Goal: Find contact information: Find contact information

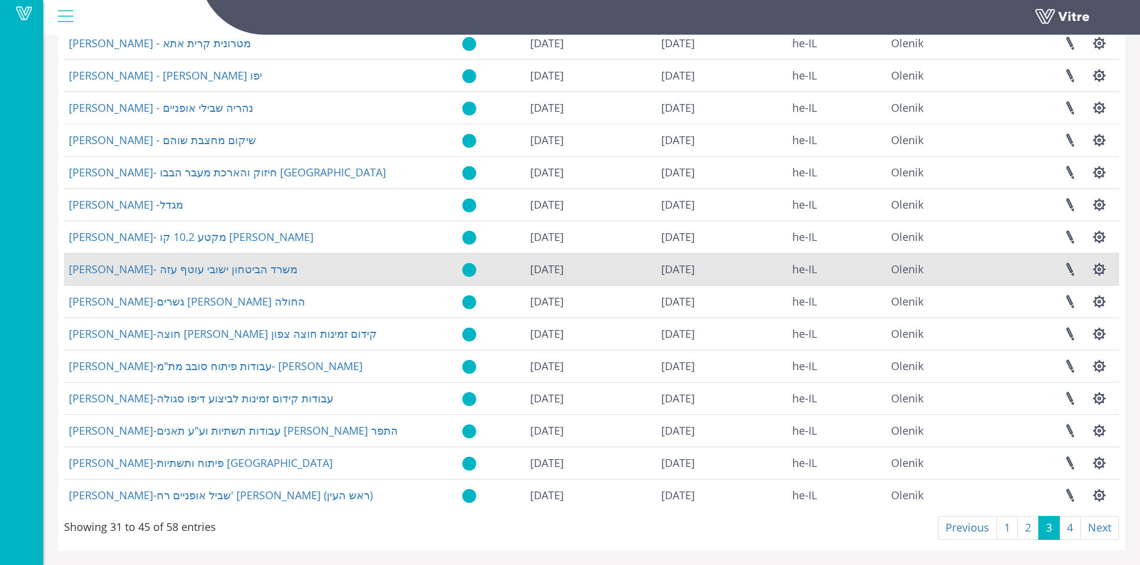
scroll to position [123, 0]
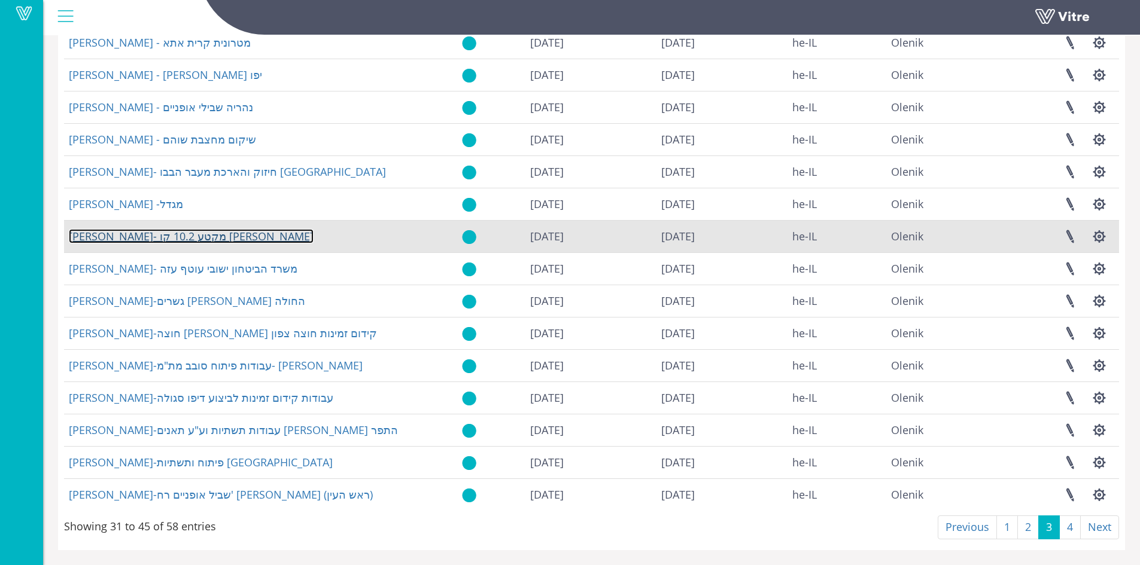
click at [197, 234] on link "אולניק- מקטע 10.2 קו סגול לוינסקי" at bounding box center [191, 236] width 245 height 14
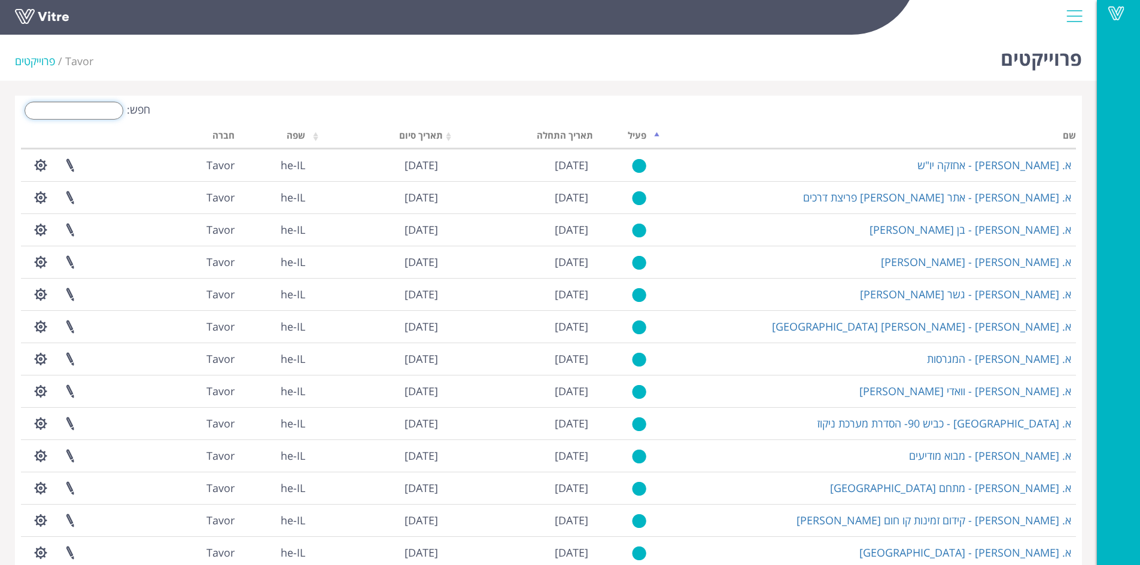
click at [103, 109] on input "חפש:" at bounding box center [74, 111] width 99 height 18
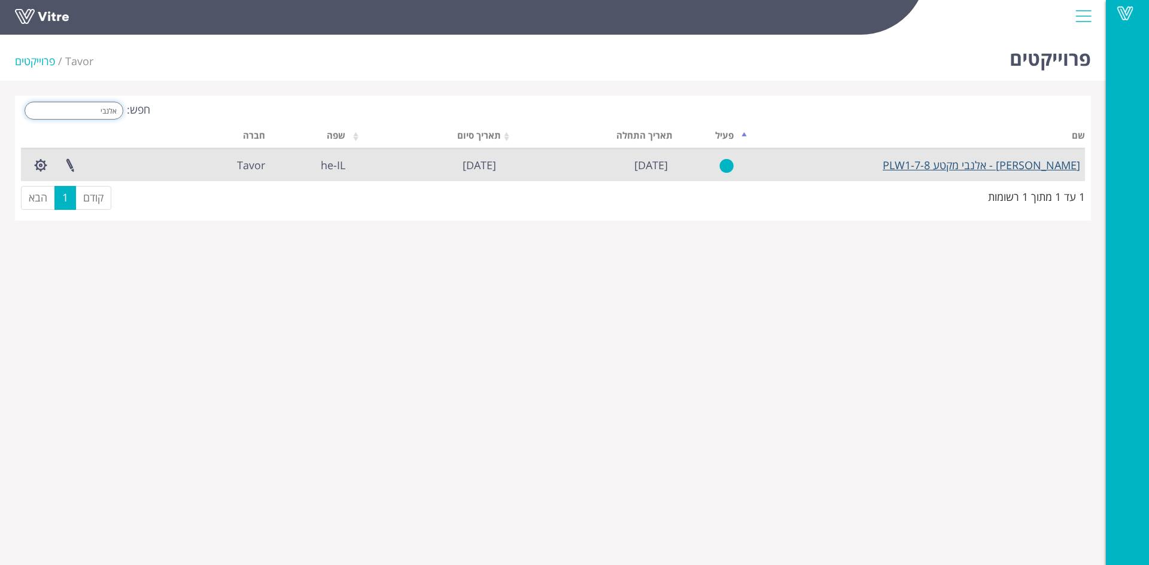
type input "אלנבי"
click at [998, 166] on link "[PERSON_NAME] - אלנבי מקטע PLW1-7-8" at bounding box center [980, 165] width 197 height 14
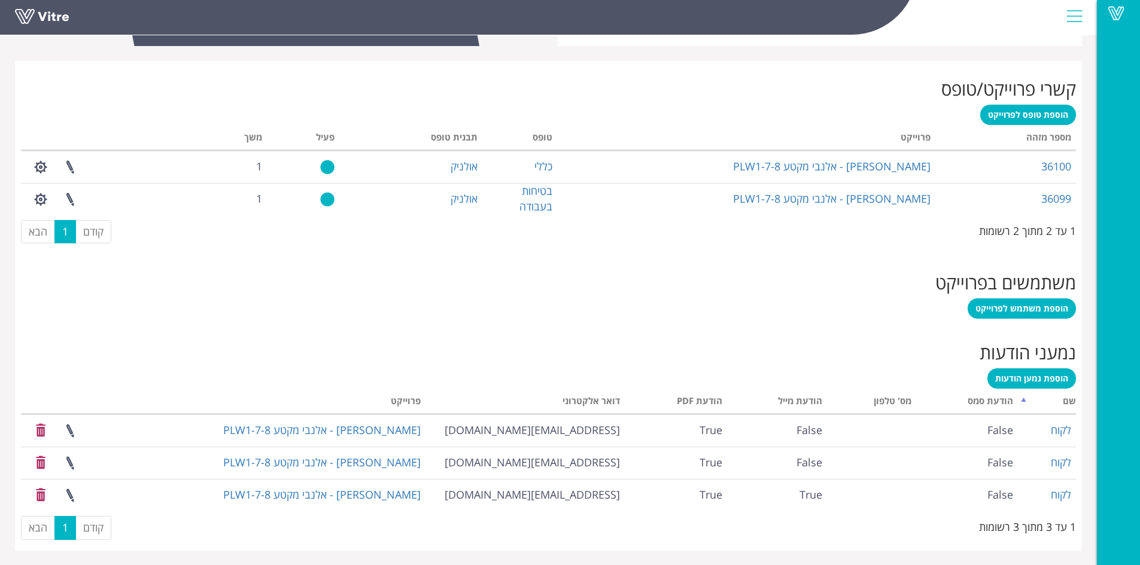
scroll to position [454, 0]
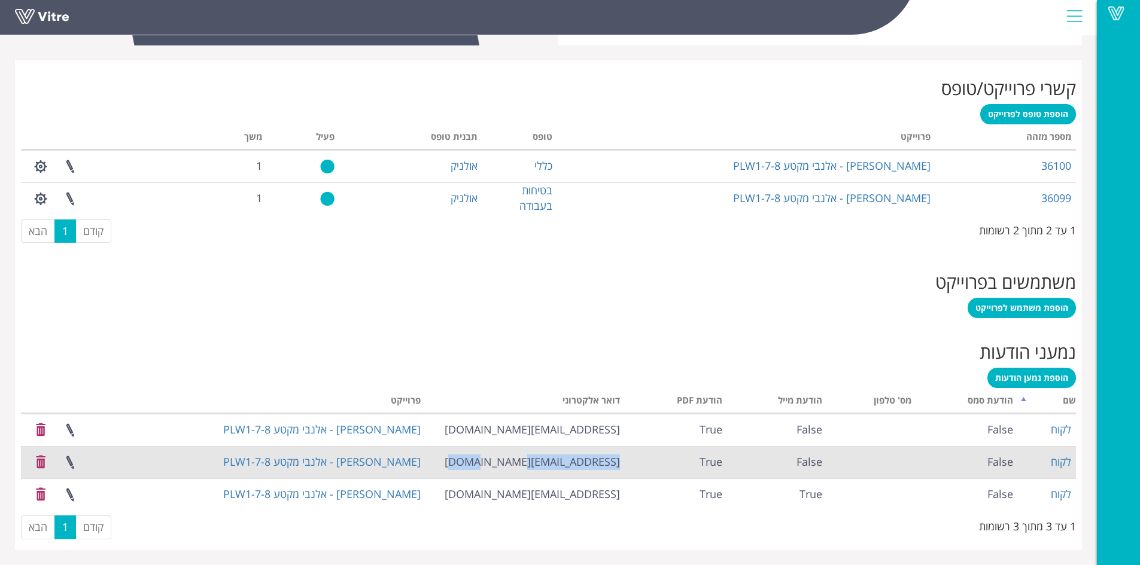
drag, startPoint x: 524, startPoint y: 462, endPoint x: 620, endPoint y: 462, distance: 95.7
click at [620, 462] on td "[EMAIL_ADDRESS][DOMAIN_NAME]" at bounding box center [524, 462] width 199 height 32
copy td "[EMAIL_ADDRESS][DOMAIN_NAME]"
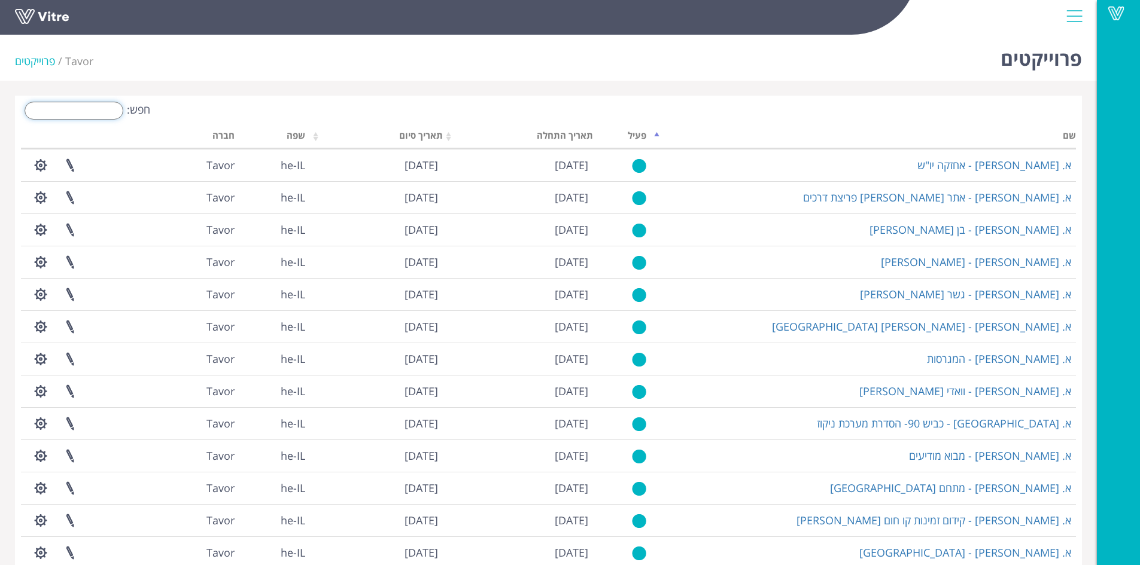
click at [101, 108] on input "חפש:" at bounding box center [74, 111] width 99 height 18
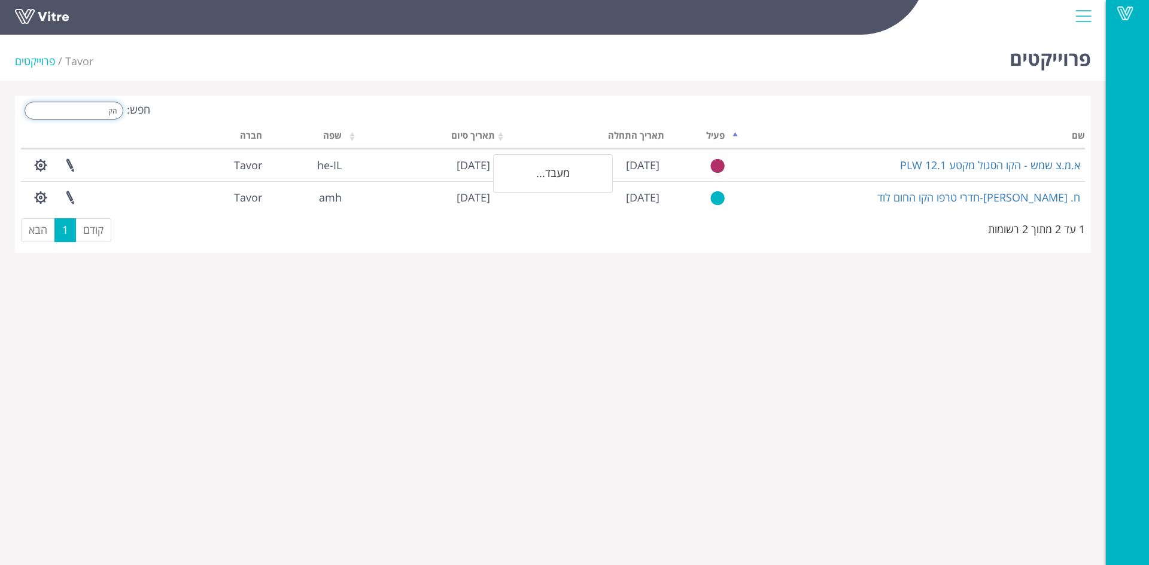
type input "ה"
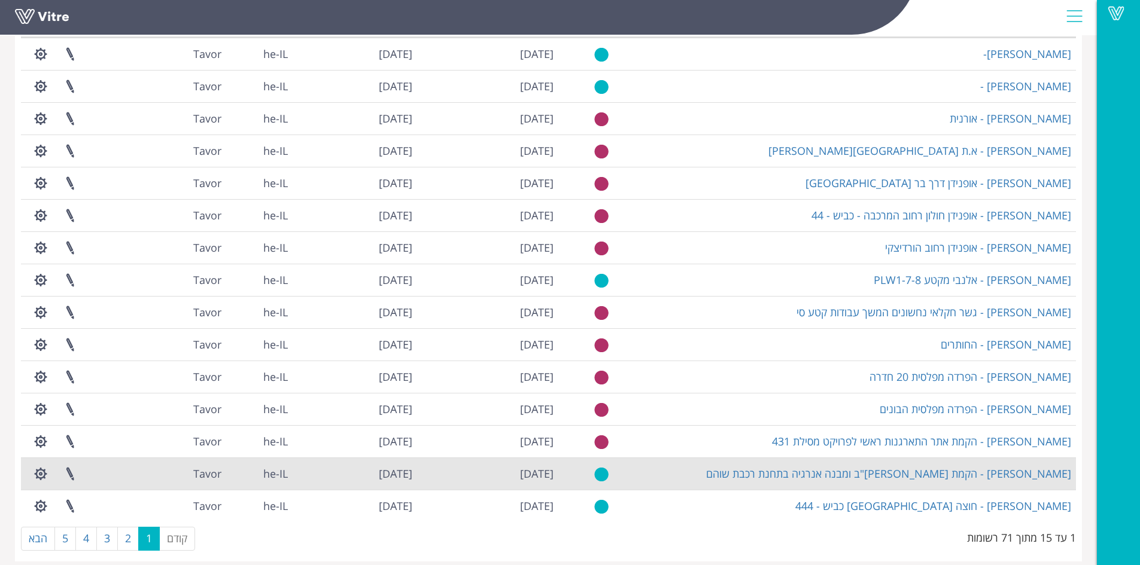
scroll to position [108, 0]
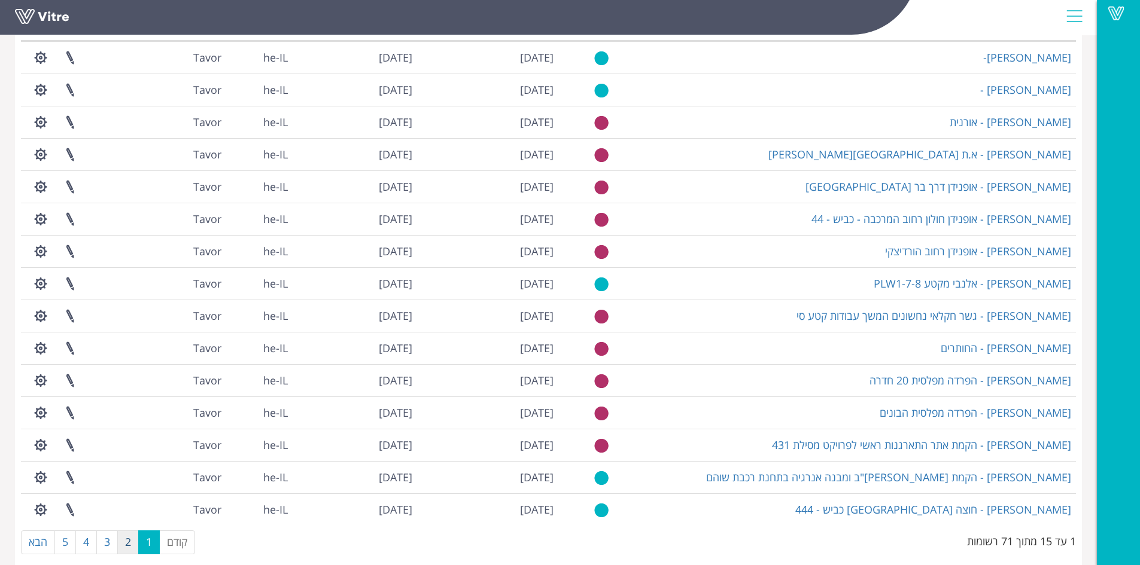
type input "אולניק"
click at [127, 543] on link "2" at bounding box center [128, 543] width 22 height 24
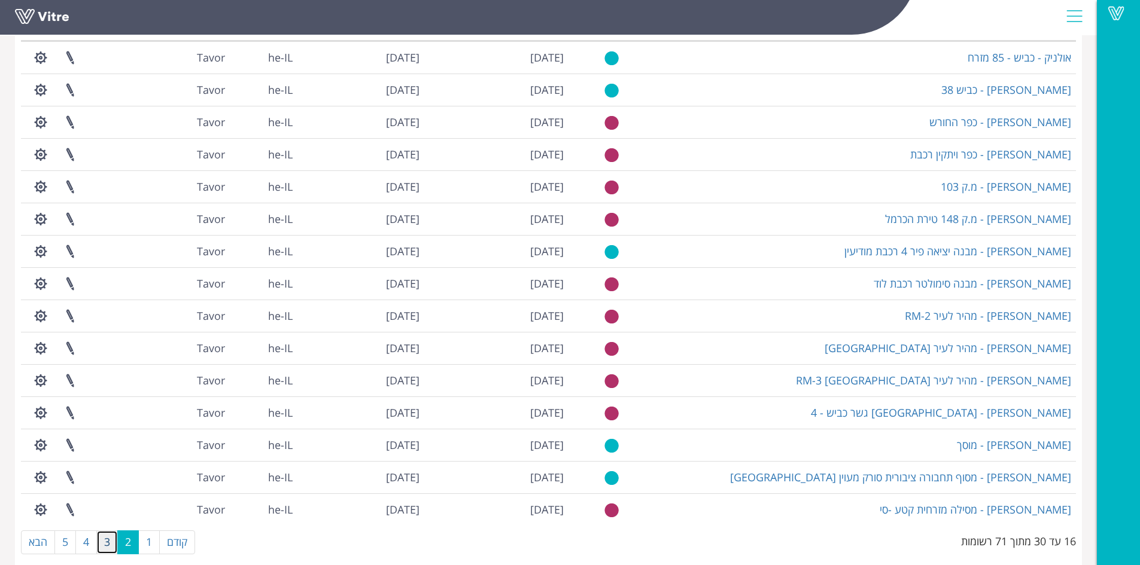
click at [111, 546] on link "3" at bounding box center [107, 543] width 22 height 24
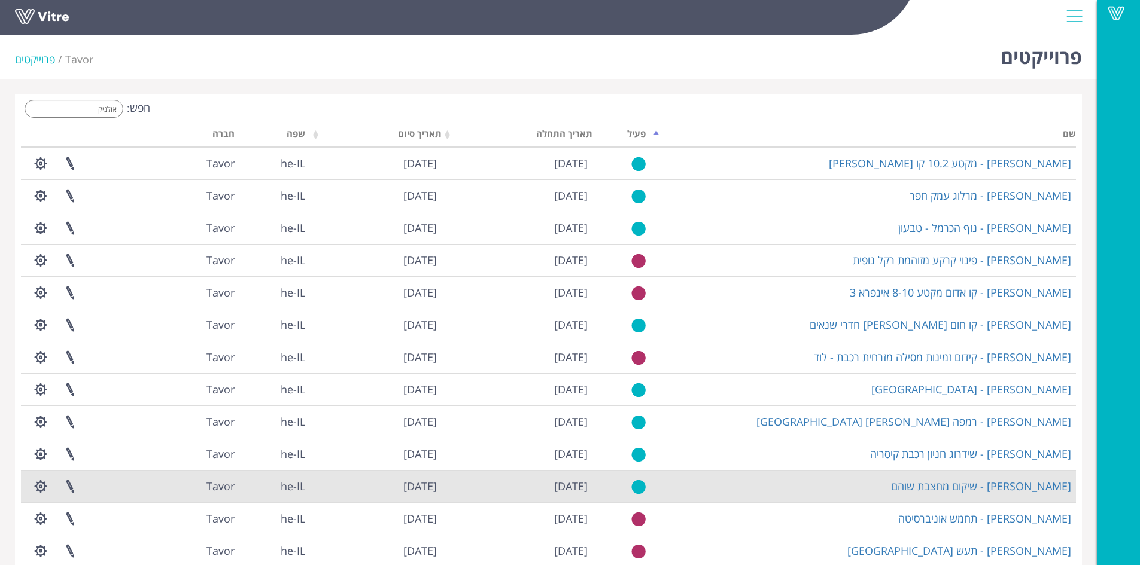
scroll to position [0, 0]
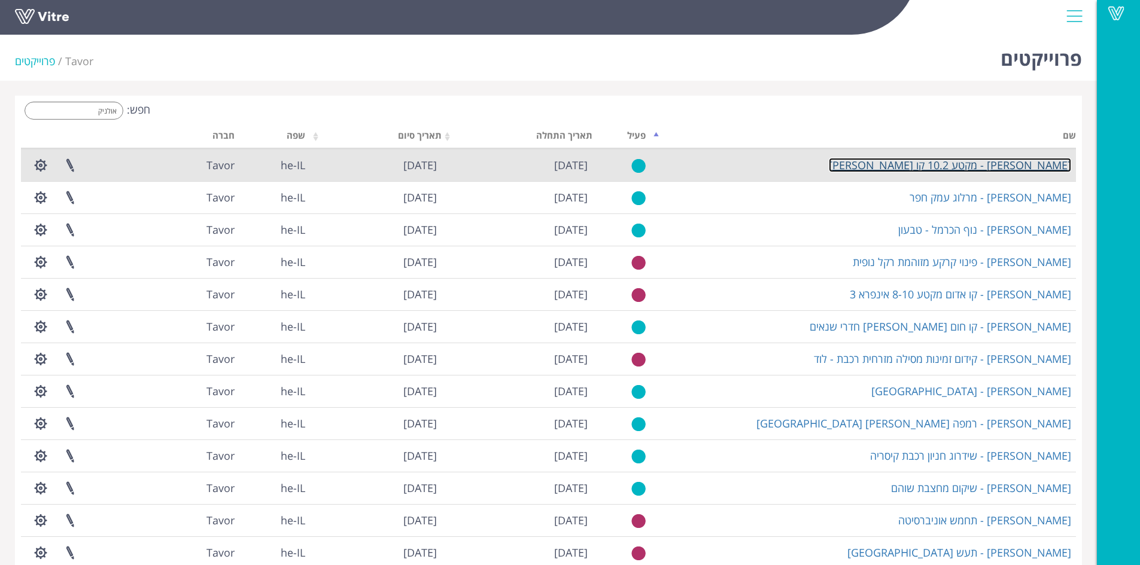
click at [995, 168] on link "אולניק - מקטע 10.2 קו סגול לוינסקי" at bounding box center [950, 165] width 242 height 14
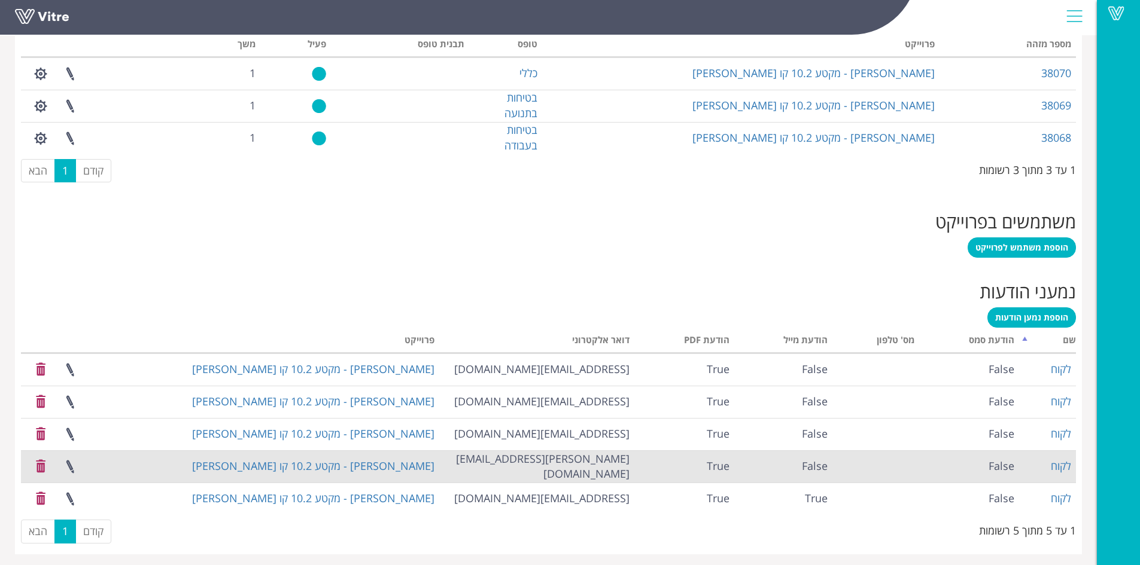
scroll to position [551, 0]
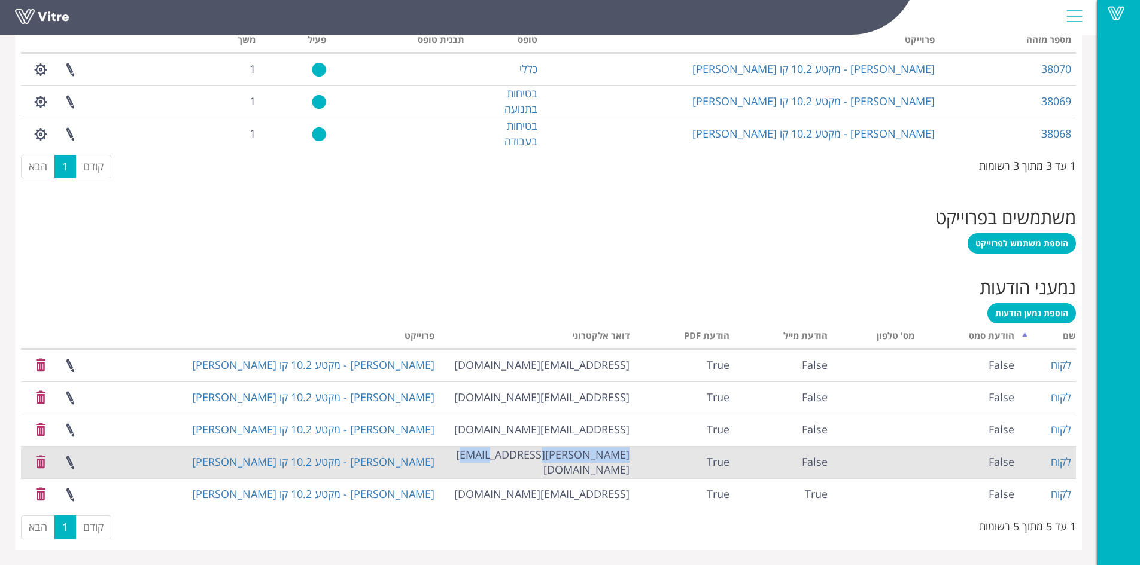
drag, startPoint x: 535, startPoint y: 459, endPoint x: 631, endPoint y: 467, distance: 96.0
click at [631, 467] on td "keinar@olenik.co.il" at bounding box center [537, 462] width 196 height 32
copy td "keinar@olenik.co.il"
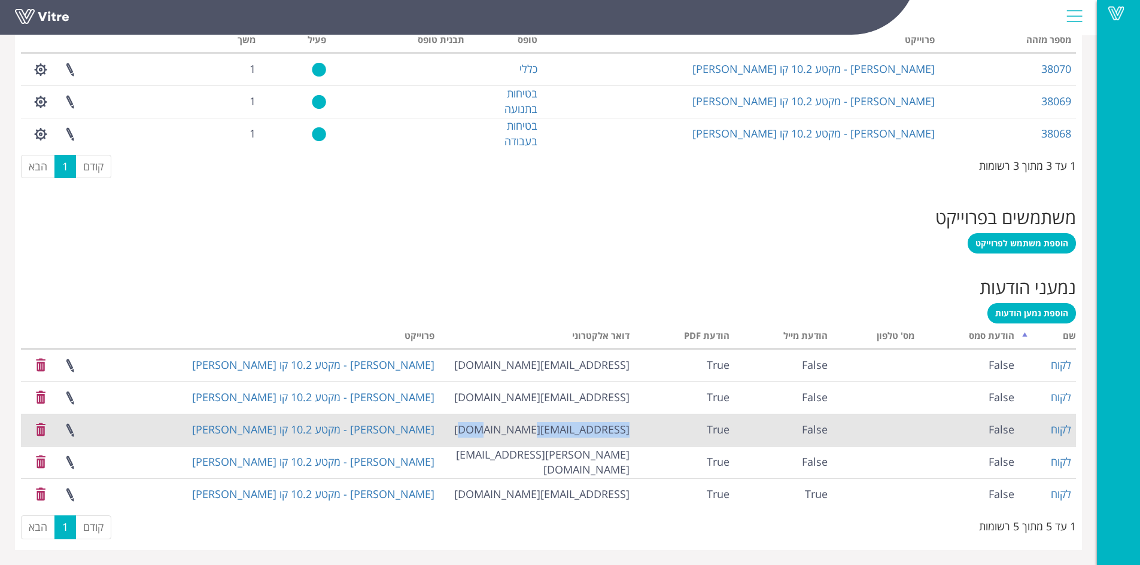
drag, startPoint x: 526, startPoint y: 426, endPoint x: 631, endPoint y: 422, distance: 105.4
click at [631, 422] on td "[EMAIL_ADDRESS][DOMAIN_NAME]" at bounding box center [537, 430] width 196 height 32
copy td "[EMAIL_ADDRESS][DOMAIN_NAME]"
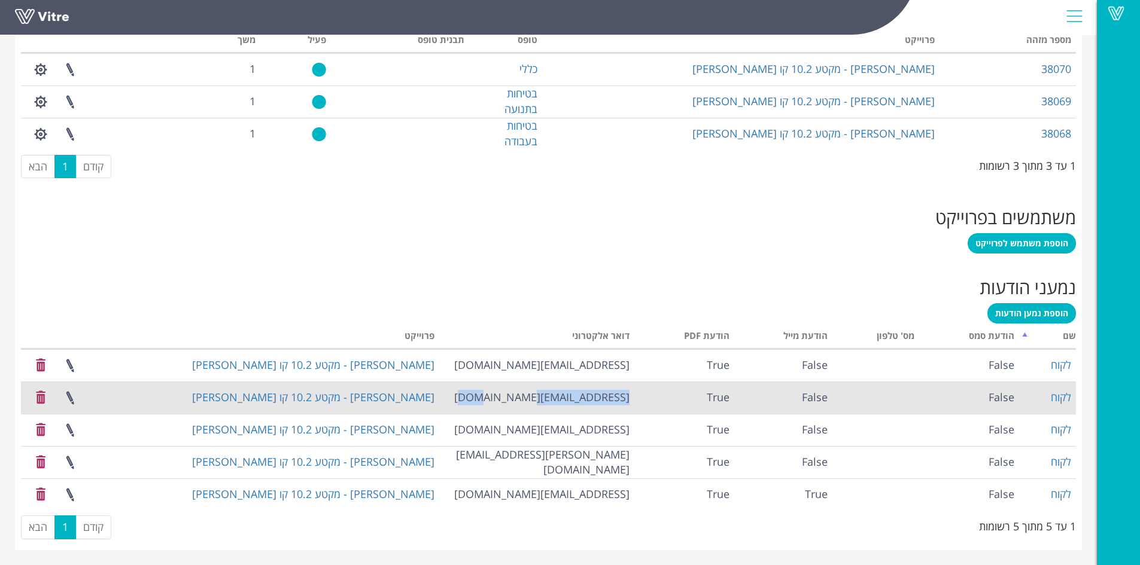
drag, startPoint x: 537, startPoint y: 397, endPoint x: 628, endPoint y: 395, distance: 91.5
click at [628, 395] on td "oren.s@olenik.co.il" at bounding box center [537, 398] width 196 height 32
copy td "oren.s@olenik.co.il"
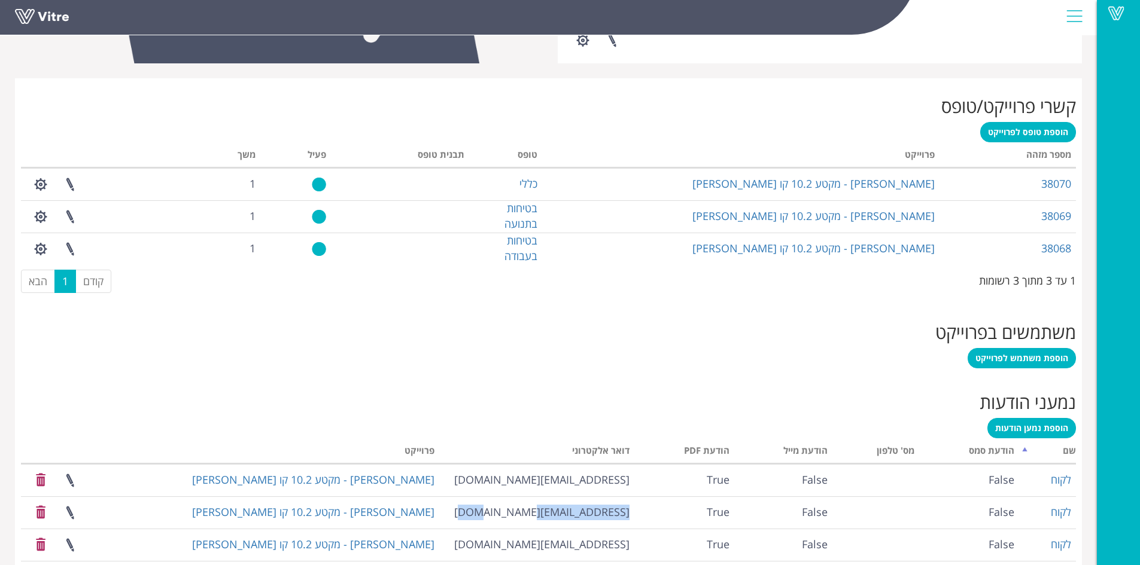
scroll to position [372, 0]
